Goal: Task Accomplishment & Management: Use online tool/utility

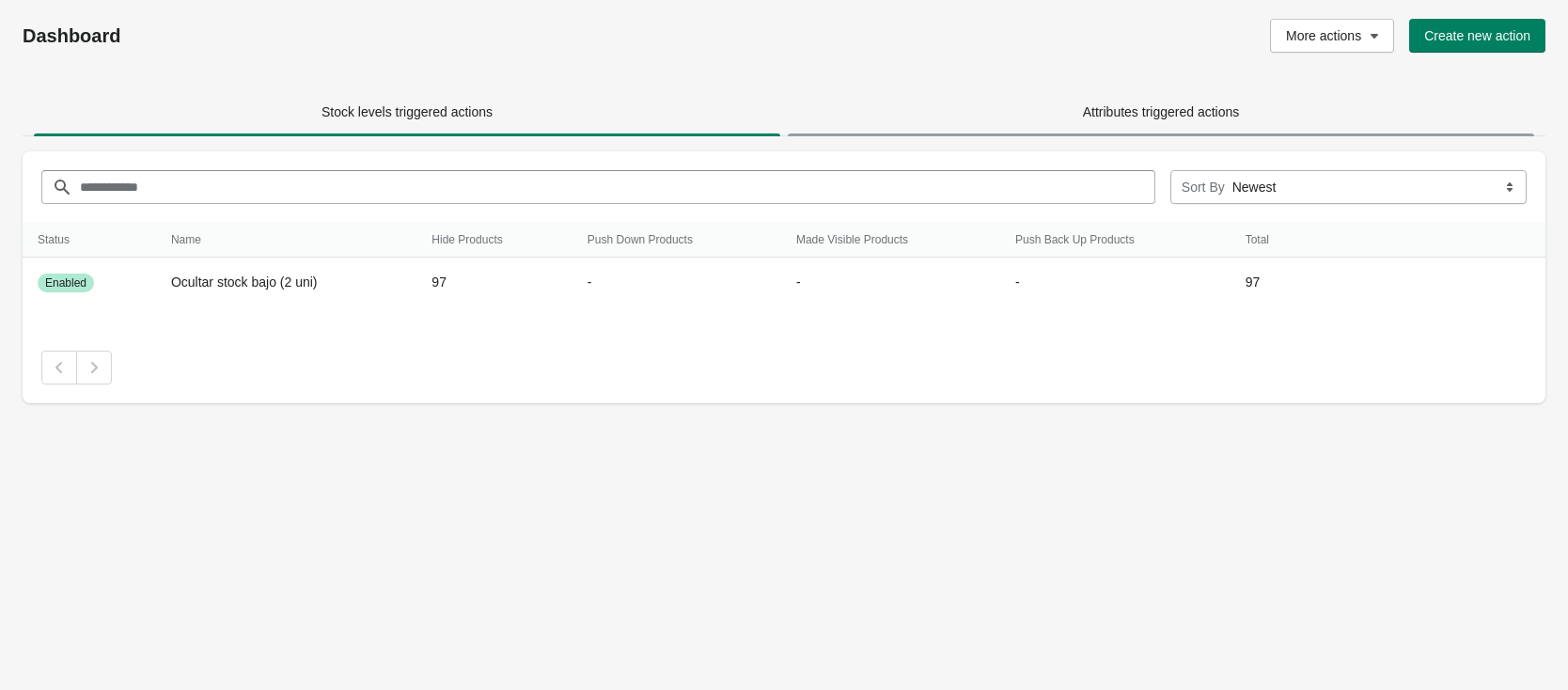
click at [1142, 119] on span "Attributes triggered actions" at bounding box center [1161, 112] width 157 height 15
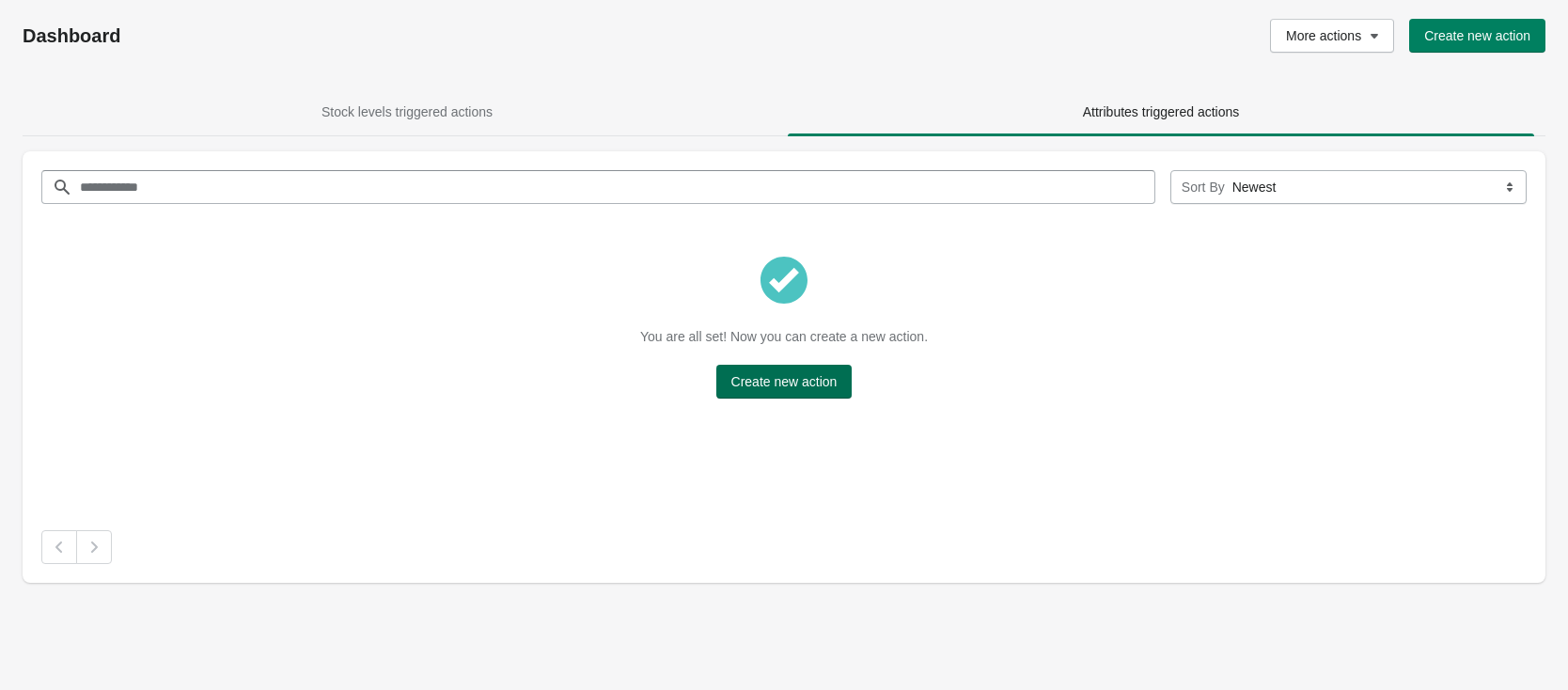
click at [823, 390] on button "Create new action" at bounding box center [784, 381] width 136 height 34
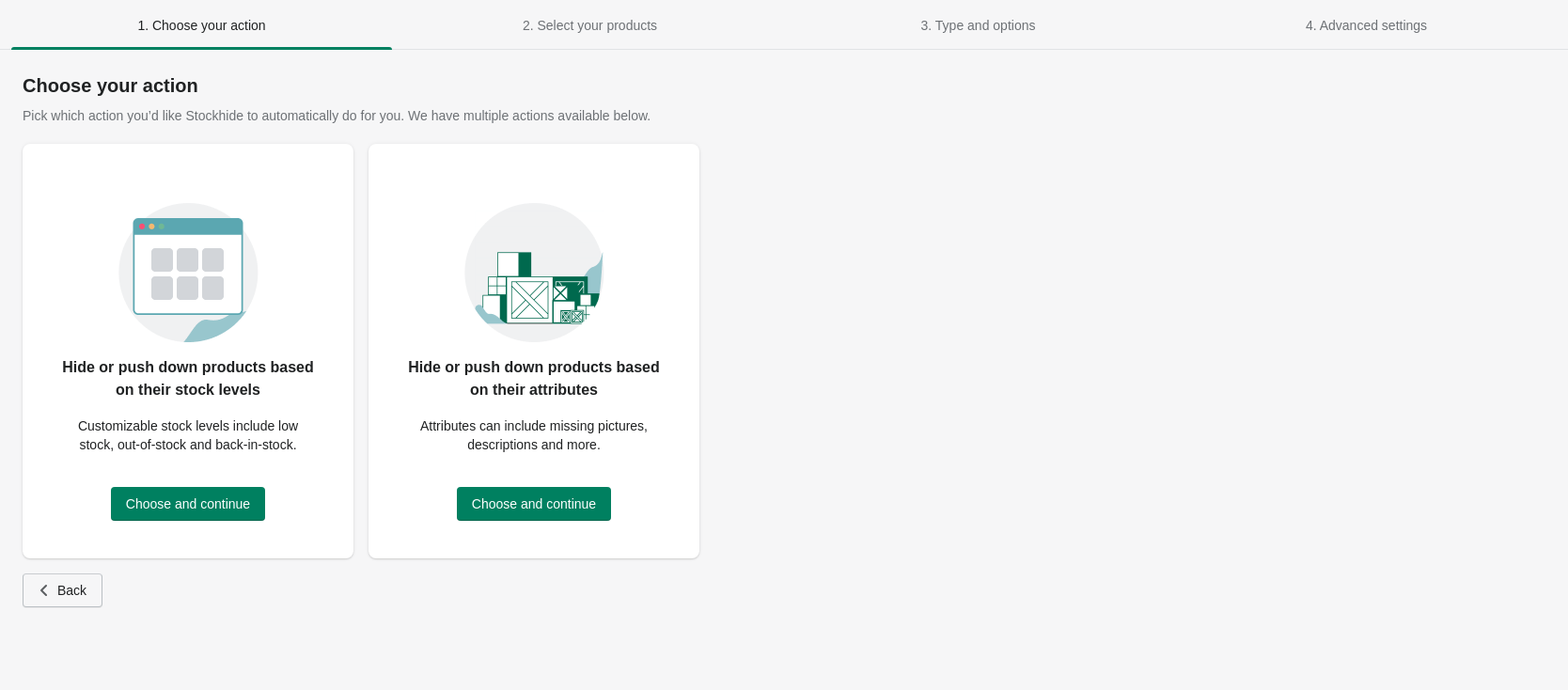
click at [68, 587] on span "Back" at bounding box center [72, 591] width 29 height 15
